Goal: Task Accomplishment & Management: Manage account settings

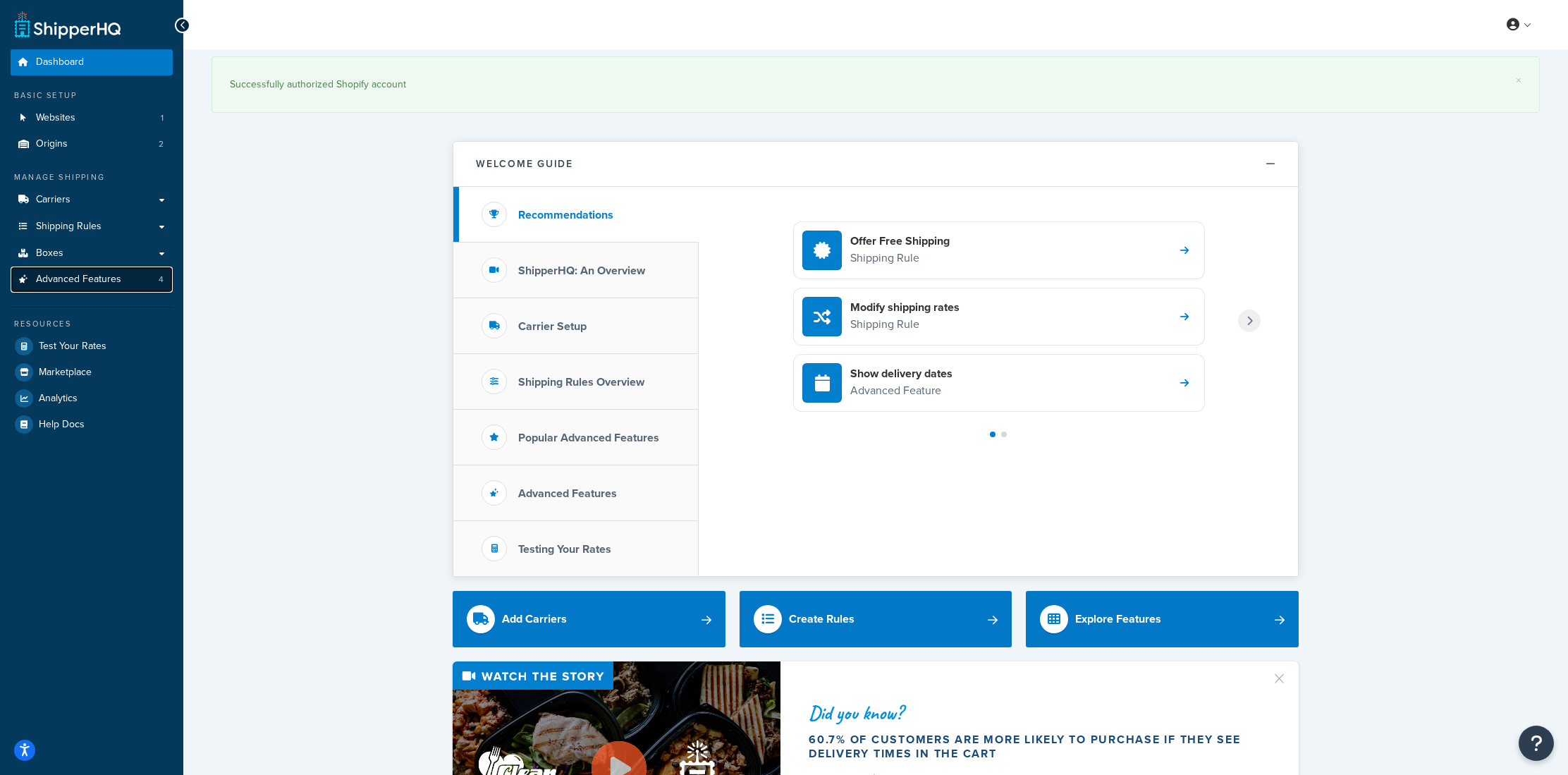
click at [108, 286] on span "Advanced Features" at bounding box center [78, 280] width 85 height 12
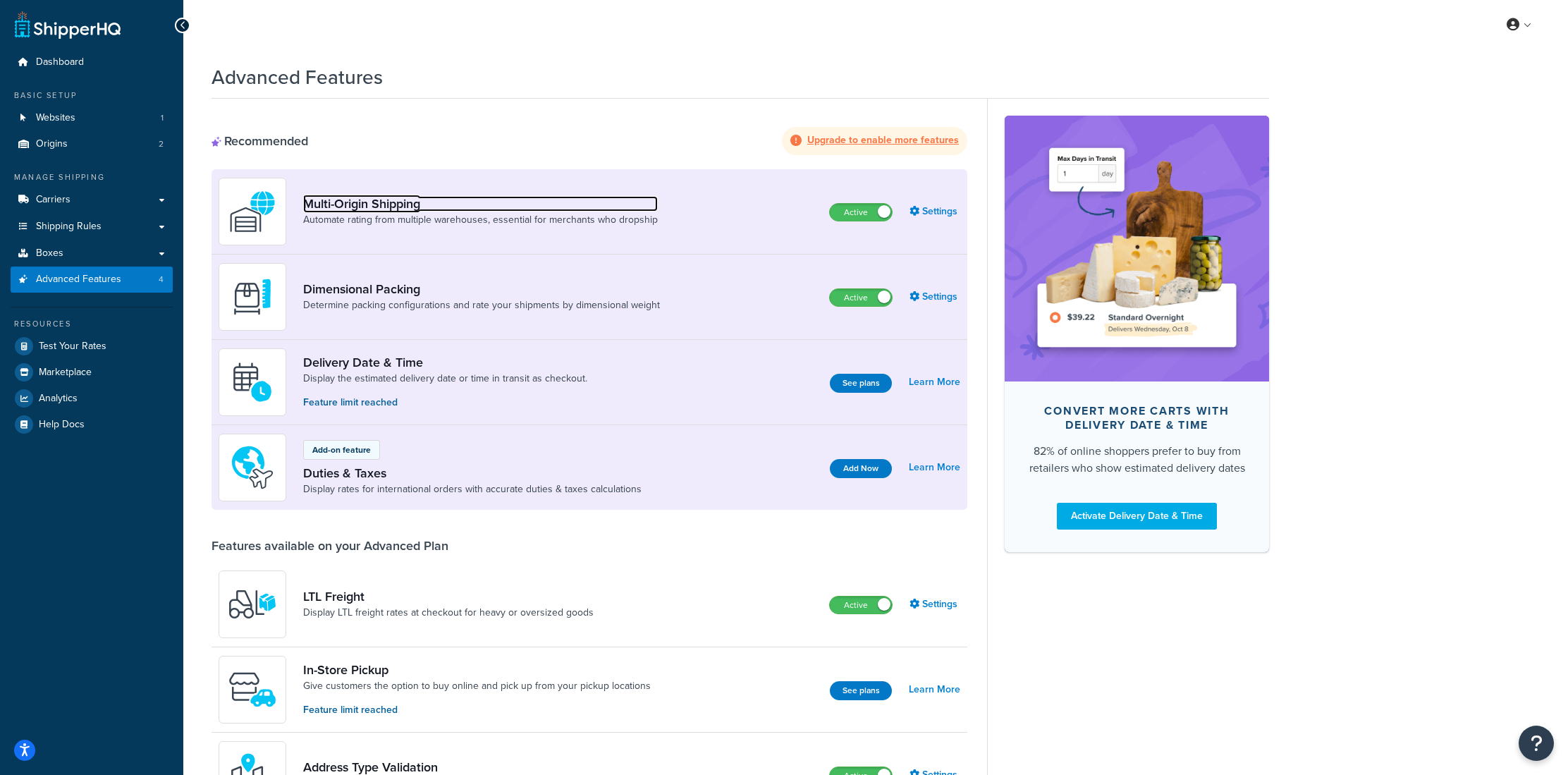
click at [400, 199] on link "Multi-Origin Shipping" at bounding box center [481, 204] width 354 height 15
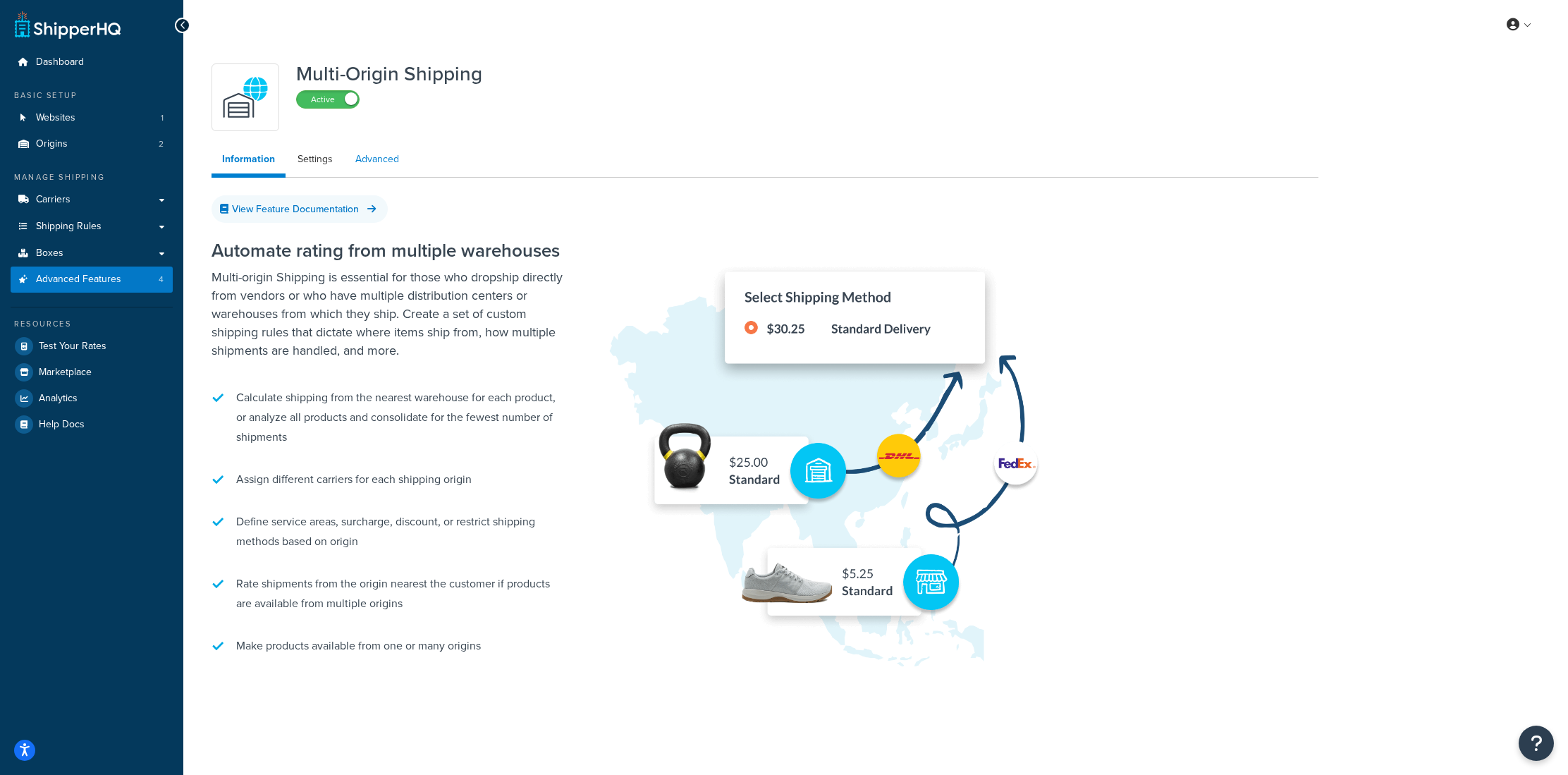
click at [355, 154] on link "Advanced" at bounding box center [376, 159] width 65 height 28
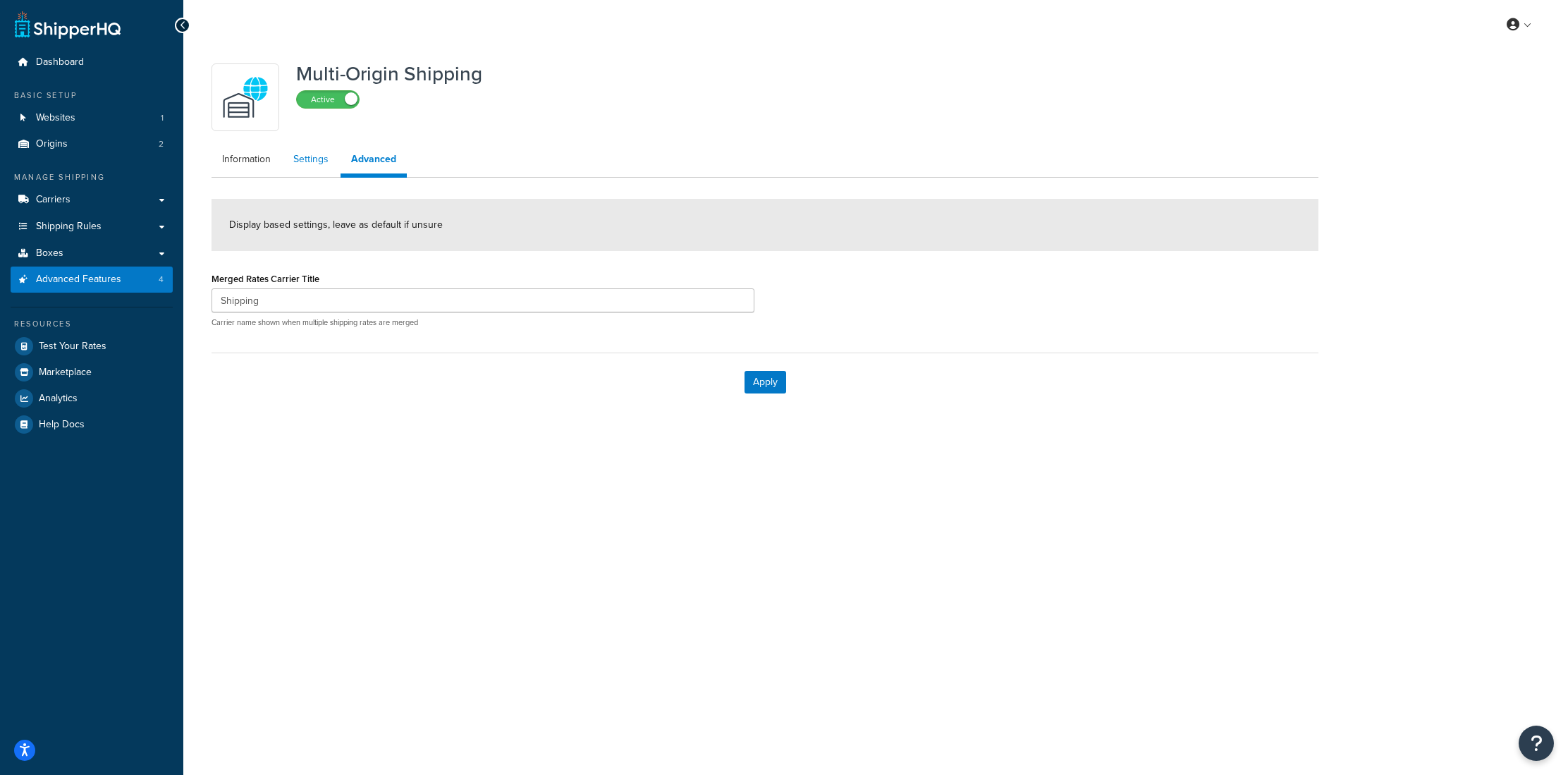
click at [305, 161] on link "Settings" at bounding box center [311, 159] width 56 height 28
select select "false"
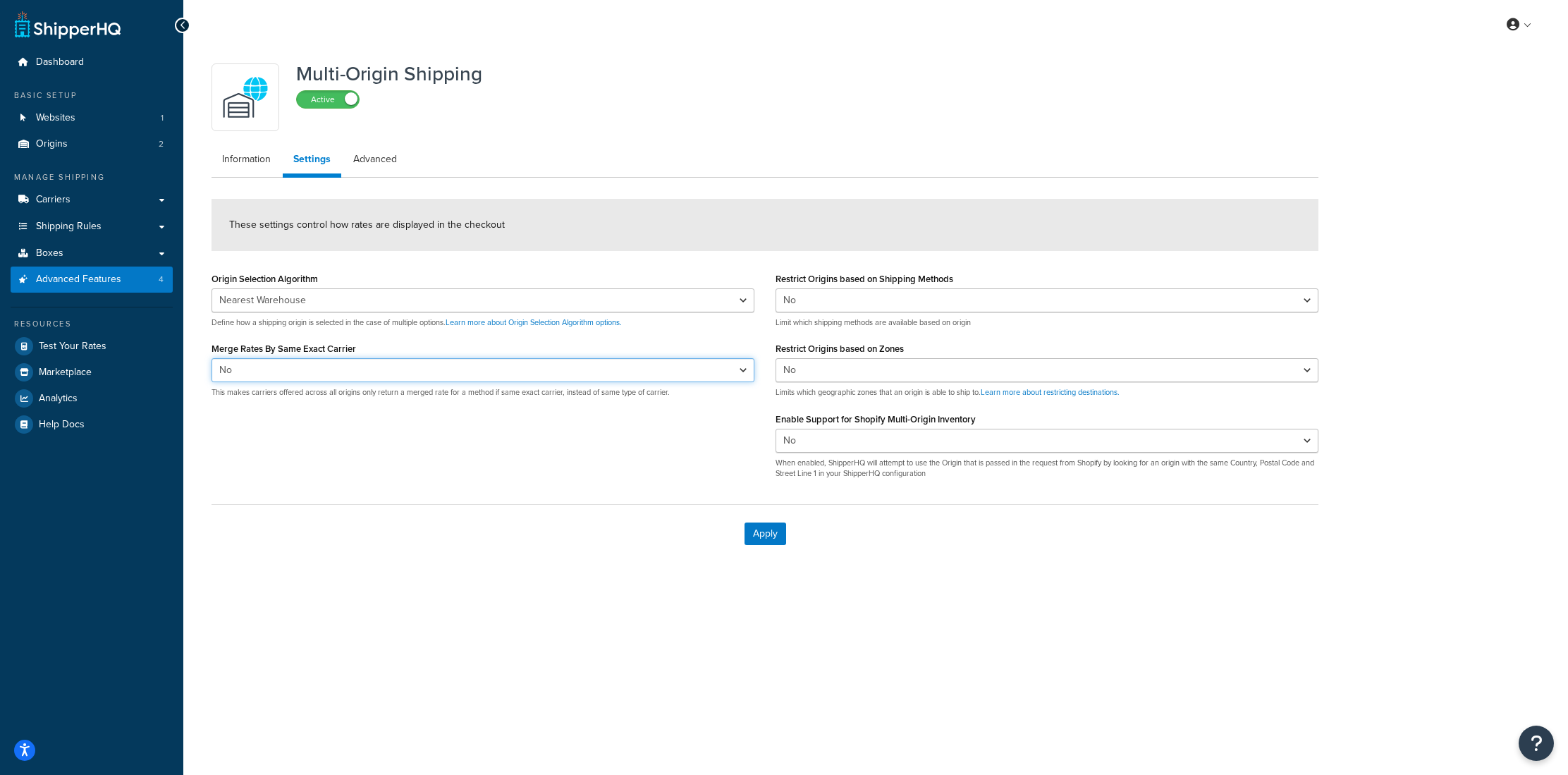
click at [394, 378] on select "Yes No" at bounding box center [483, 370] width 543 height 24
click at [236, 159] on link "Information" at bounding box center [246, 159] width 70 height 28
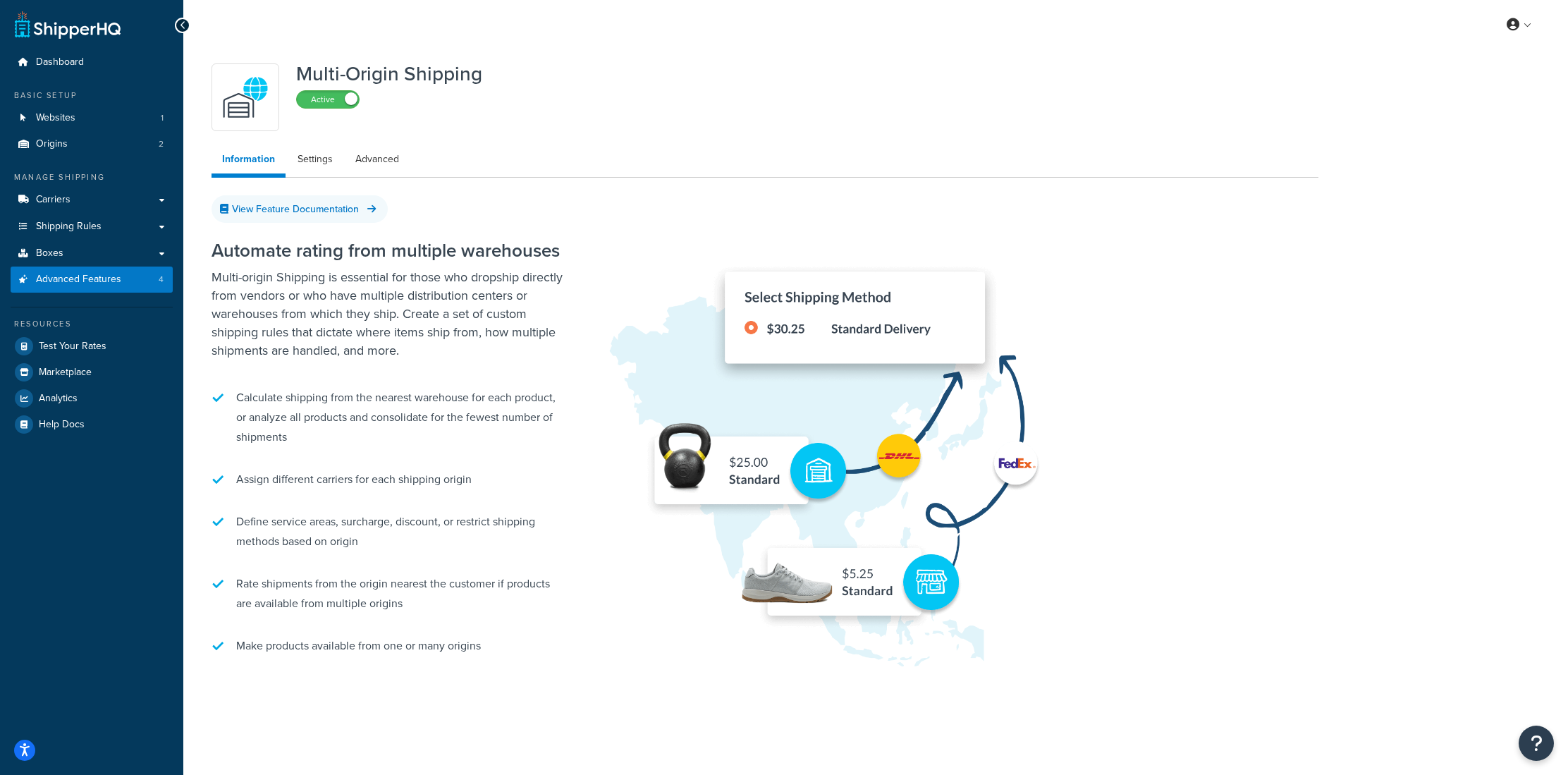
scroll to position [17, 0]
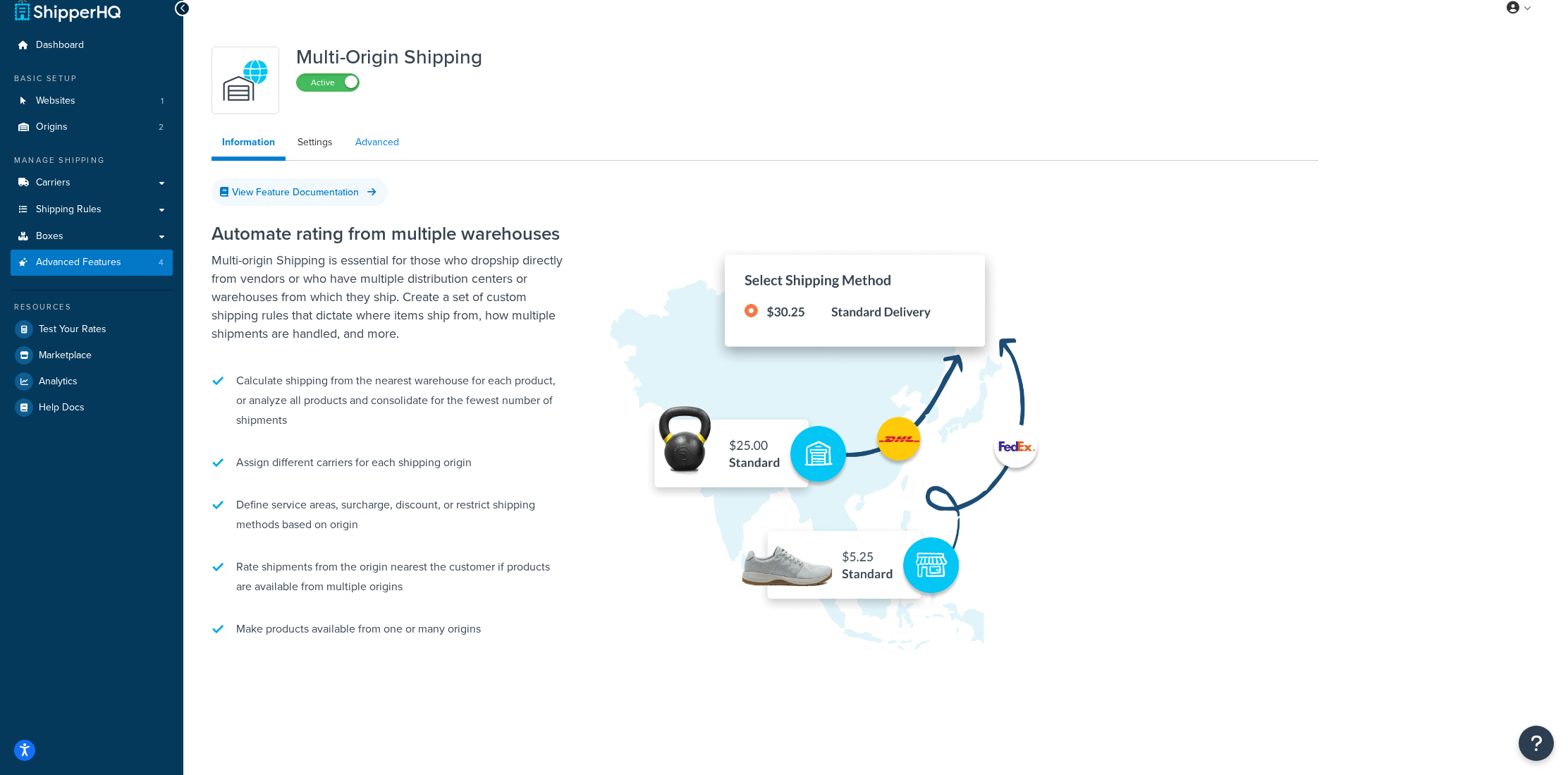
click at [366, 151] on link "Advanced" at bounding box center [376, 142] width 65 height 28
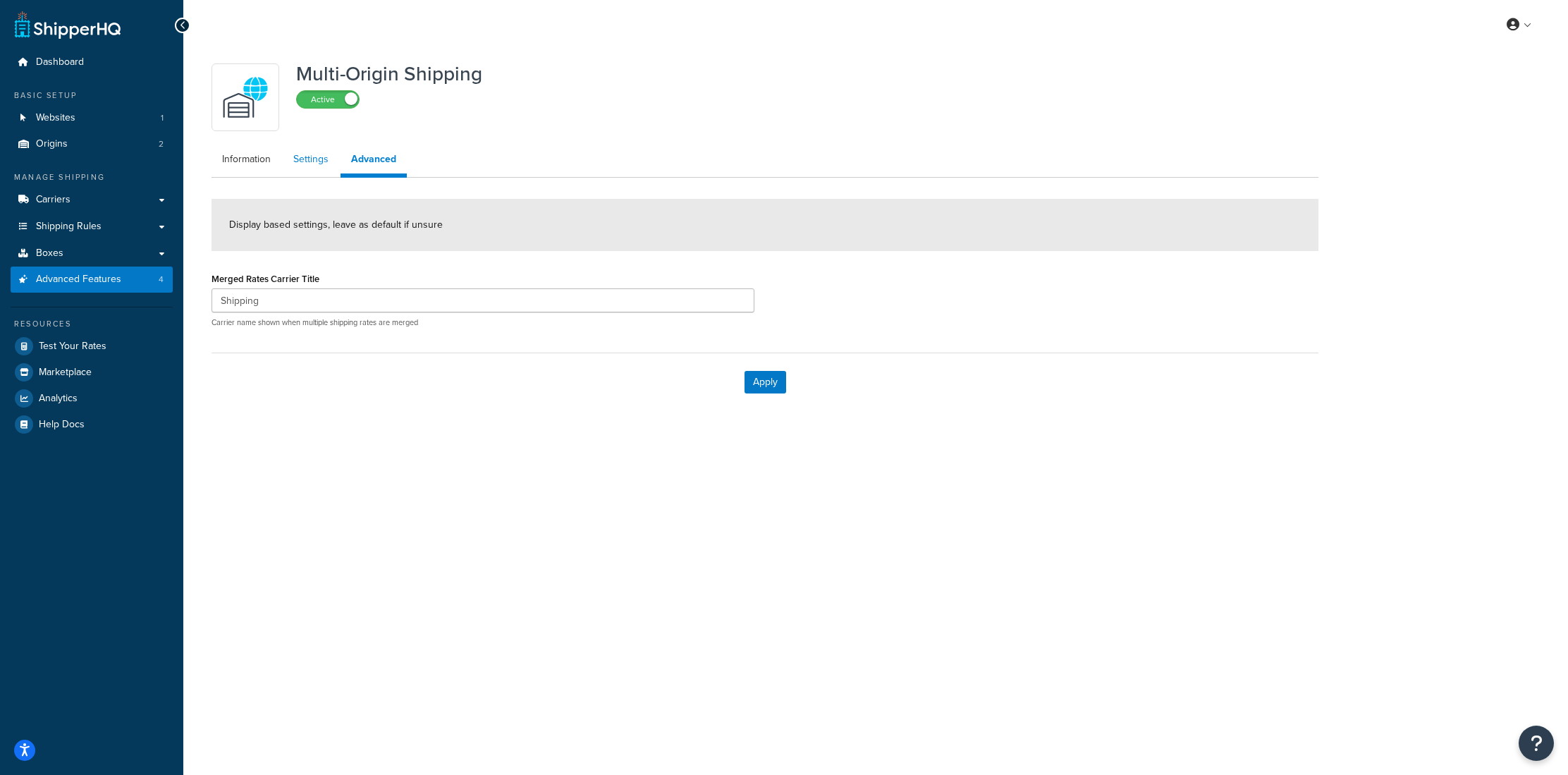
click at [316, 165] on link "Settings" at bounding box center [311, 159] width 56 height 28
select select "false"
